Goal: Task Accomplishment & Management: Use online tool/utility

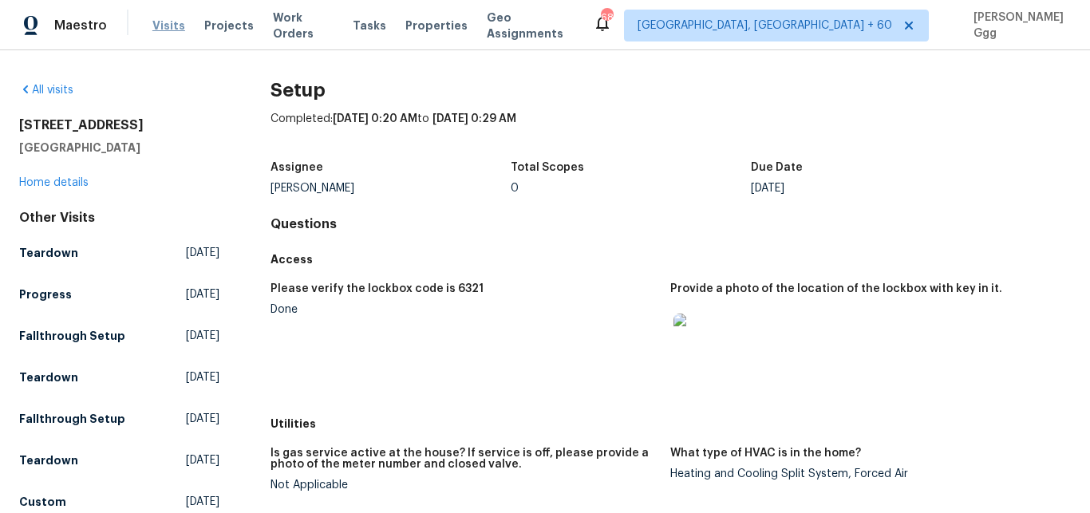
click at [160, 24] on span "Visits" at bounding box center [168, 26] width 33 height 16
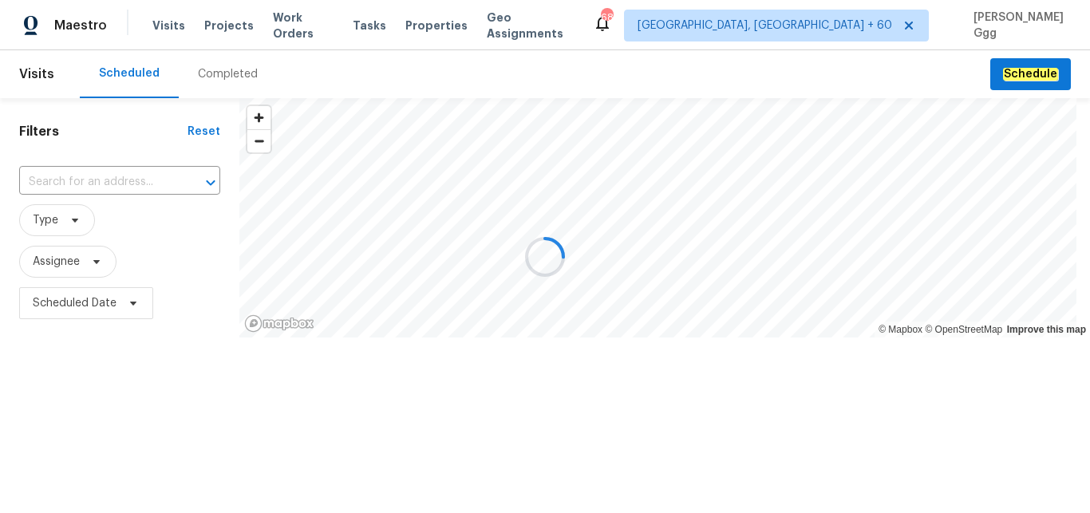
click at [216, 82] on div at bounding box center [545, 256] width 1090 height 513
click at [216, 82] on div "Completed" at bounding box center [228, 74] width 98 height 48
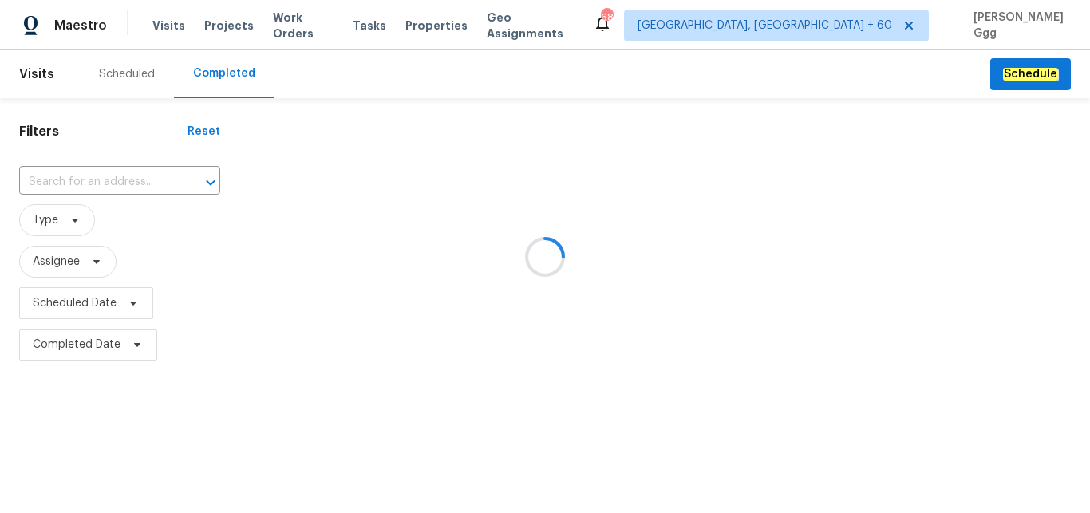
click at [61, 174] on div at bounding box center [545, 256] width 1090 height 513
click at [49, 176] on div at bounding box center [545, 256] width 1090 height 513
click at [38, 171] on div at bounding box center [545, 256] width 1090 height 513
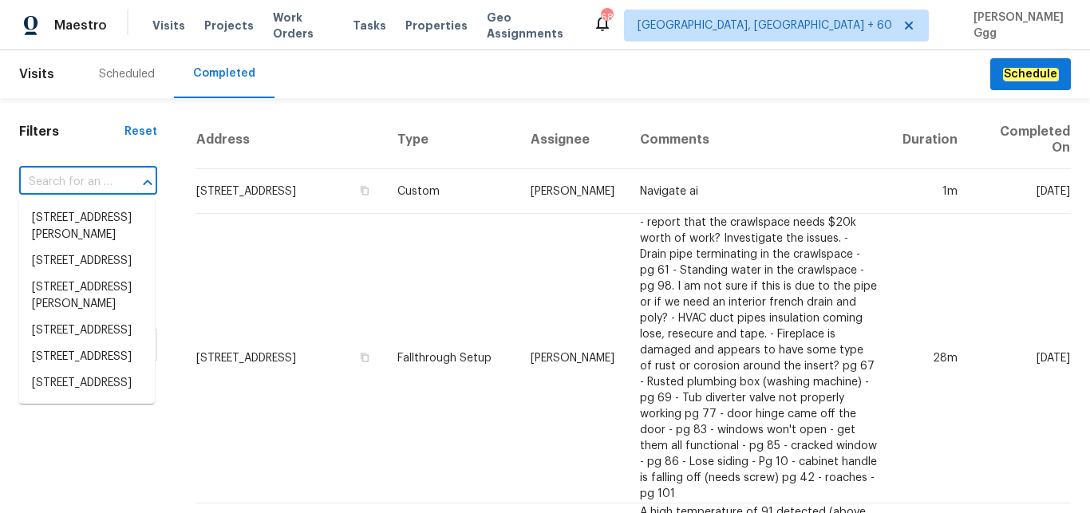
paste input "1805 [GEOGRAPHIC_DATA][PERSON_NAME]"
type input "1805 [GEOGRAPHIC_DATA][PERSON_NAME]"
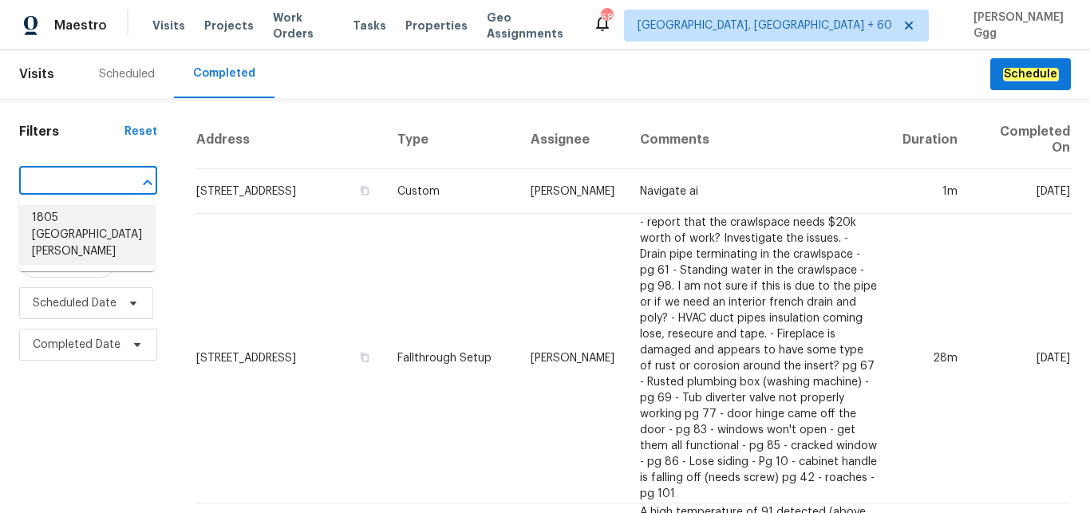
click at [90, 231] on li "1805 [GEOGRAPHIC_DATA][PERSON_NAME]" at bounding box center [87, 235] width 136 height 60
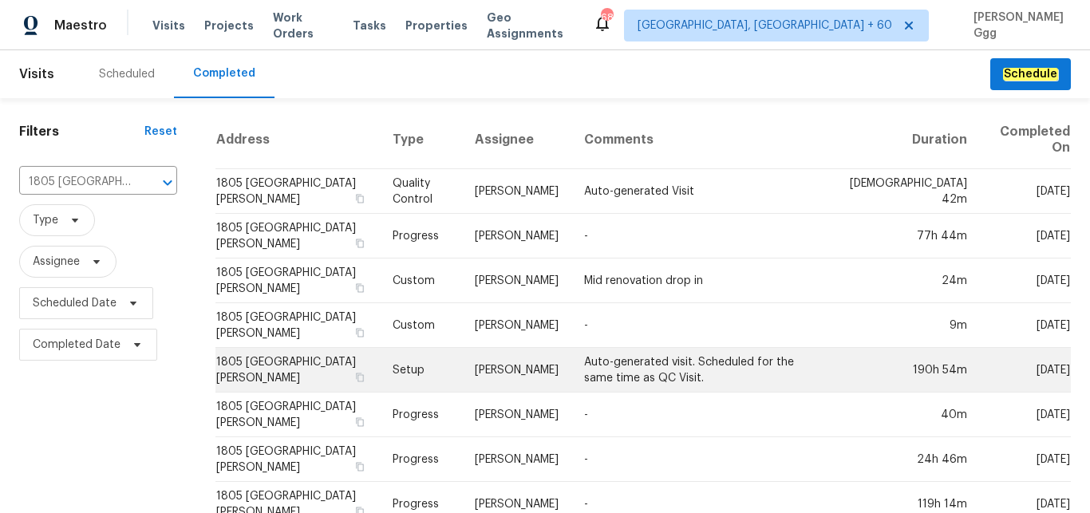
click at [442, 367] on td "Setup" at bounding box center [421, 370] width 83 height 45
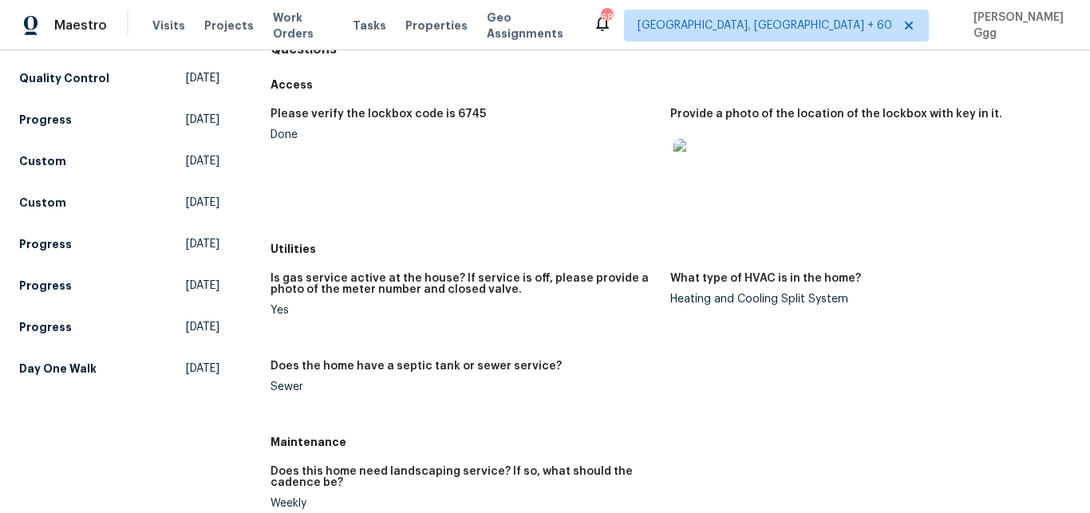
scroll to position [268, 0]
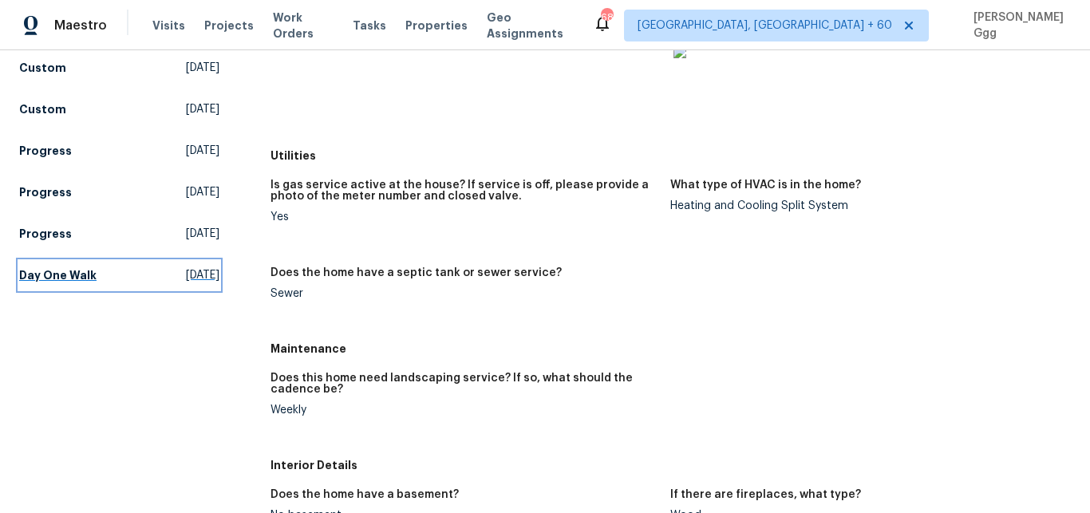
click at [50, 275] on h5 "Day One Walk" at bounding box center [57, 275] width 77 height 16
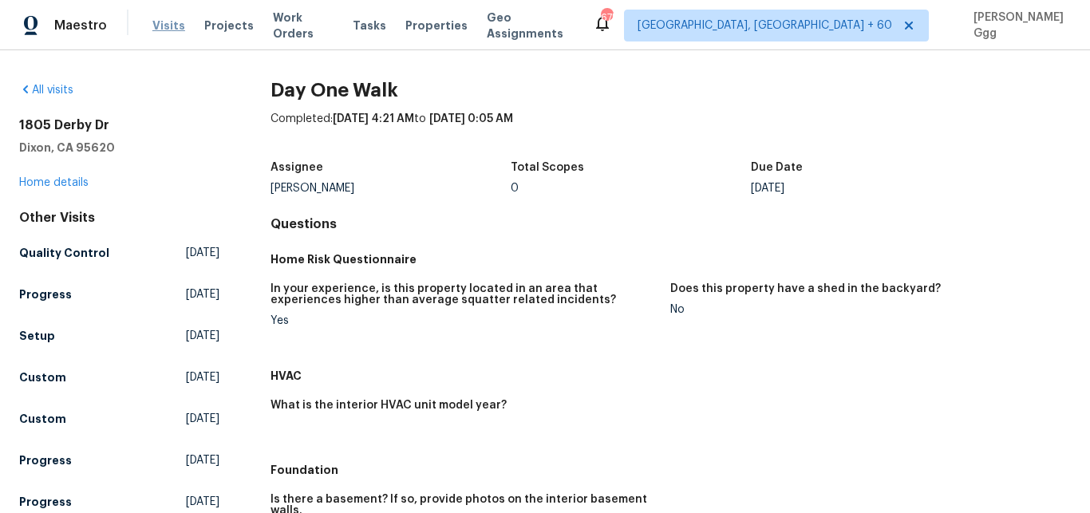
click at [176, 24] on span "Visits" at bounding box center [168, 26] width 33 height 16
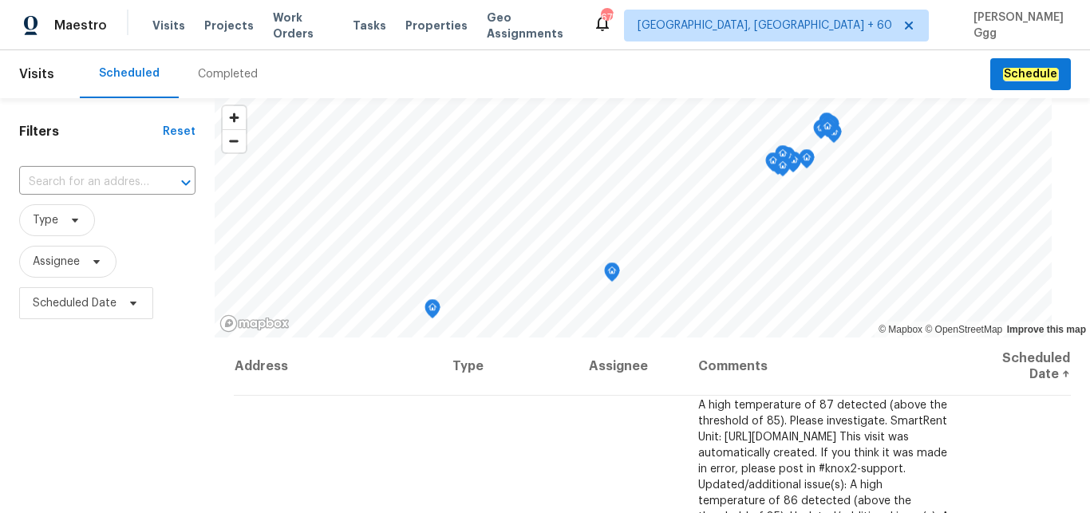
click at [208, 76] on div "Completed" at bounding box center [228, 74] width 60 height 16
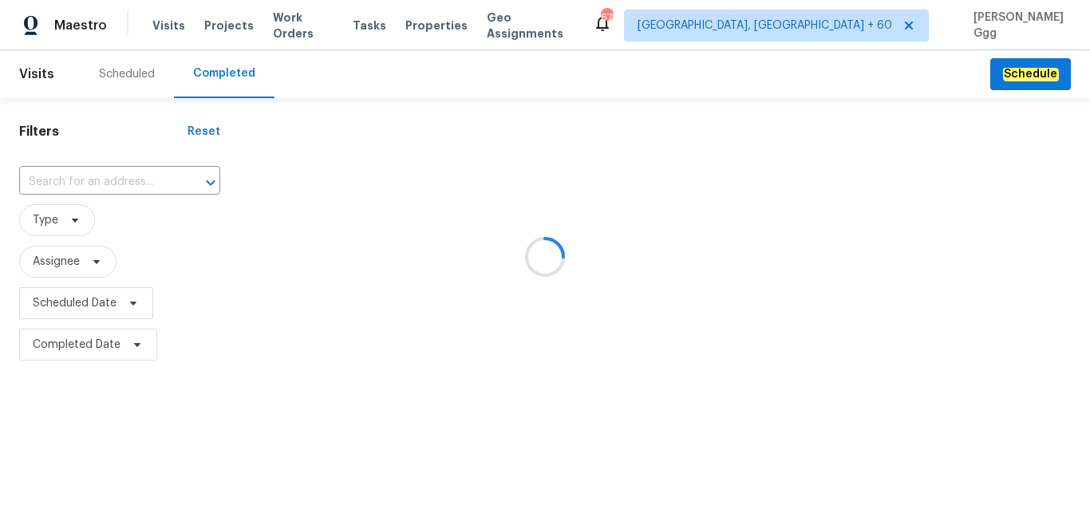
click at [96, 185] on div at bounding box center [545, 256] width 1090 height 513
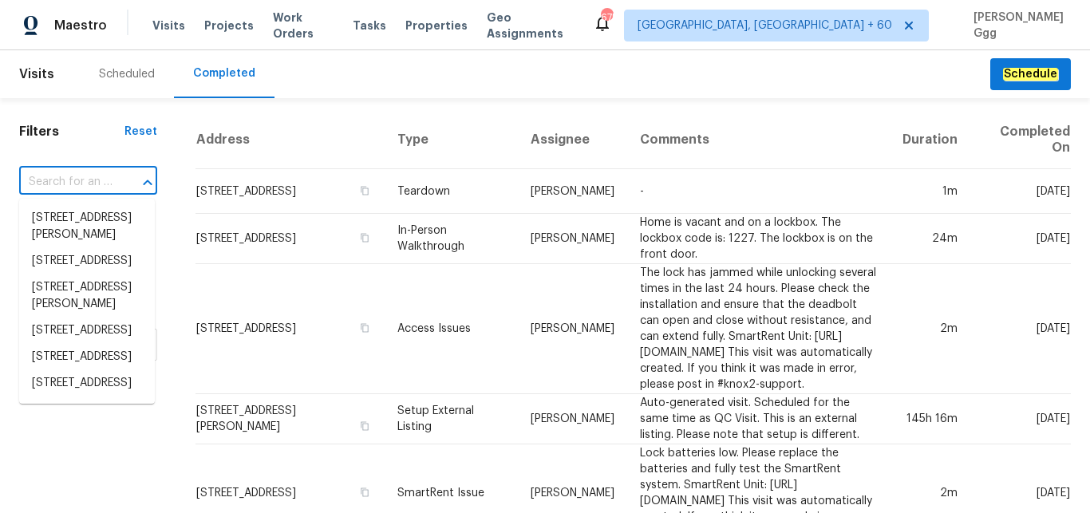
click at [40, 184] on input "text" at bounding box center [65, 182] width 93 height 25
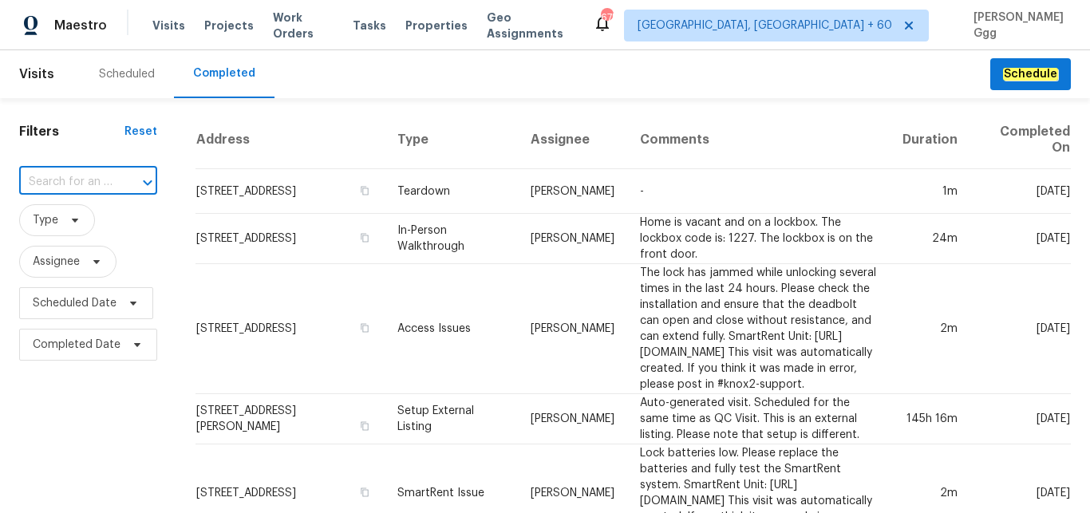
paste input "[STREET_ADDRESS]"
type input "[STREET_ADDRESS]"
click at [62, 215] on li "[STREET_ADDRESS]" at bounding box center [87, 218] width 136 height 26
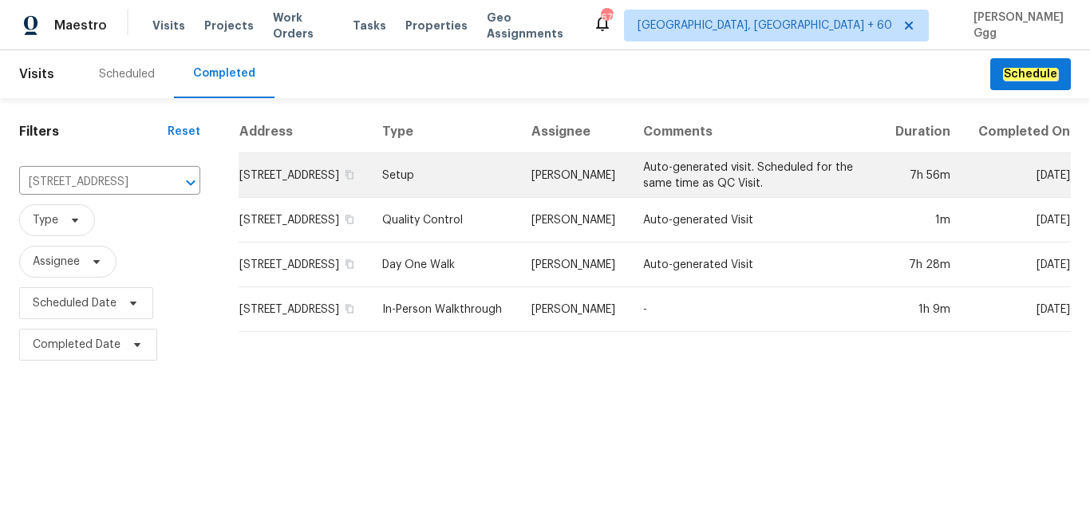
click at [446, 183] on td "Setup" at bounding box center [443, 175] width 149 height 45
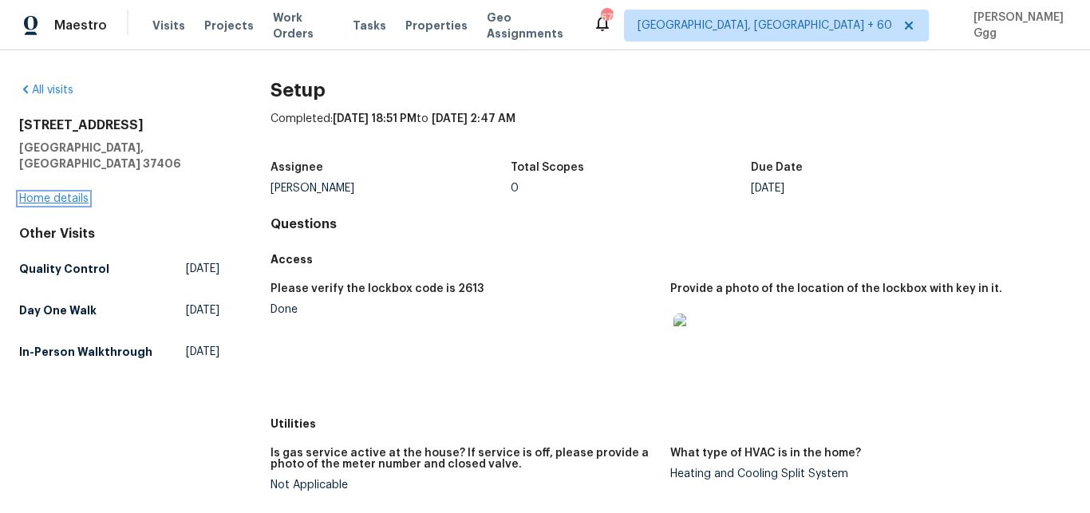
click at [61, 193] on link "Home details" at bounding box center [53, 198] width 69 height 11
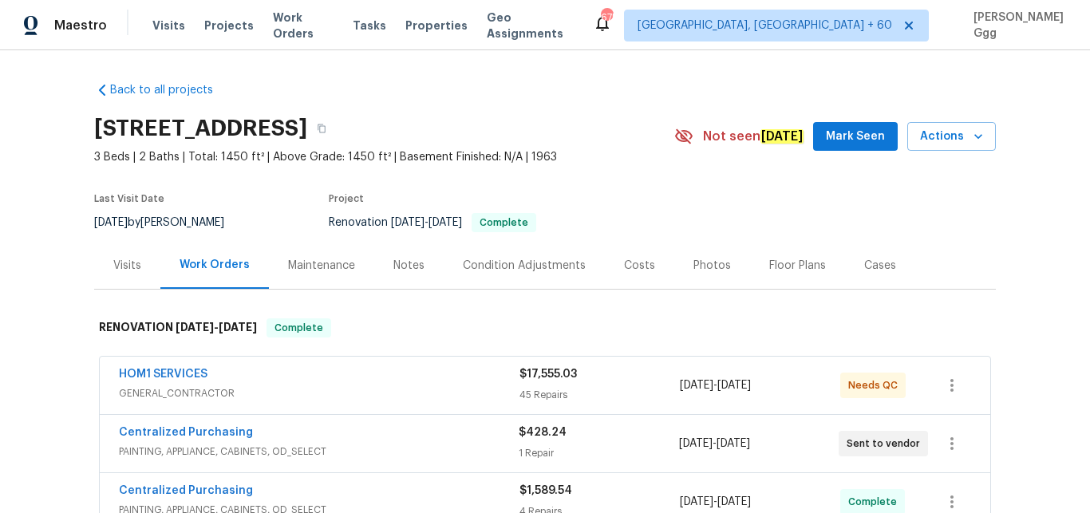
click at [713, 265] on div "Photos" at bounding box center [712, 266] width 38 height 16
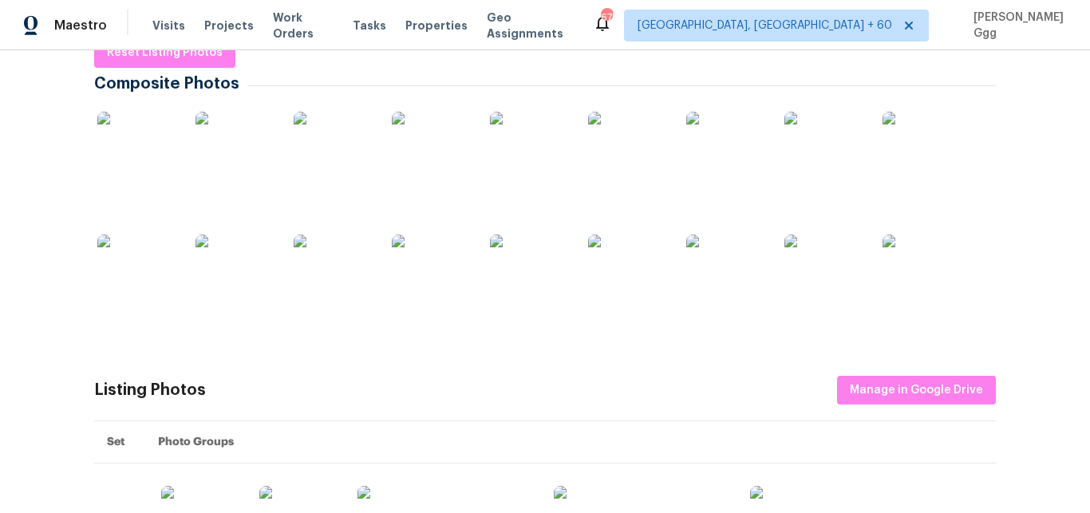
scroll to position [322, 0]
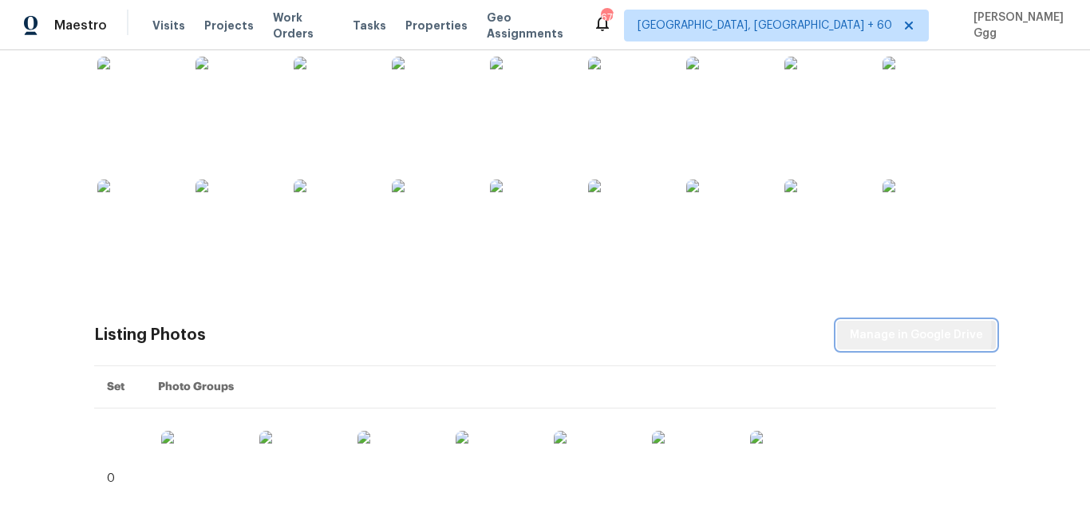
click at [874, 334] on span "Manage in Google Drive" at bounding box center [916, 336] width 133 height 20
